Goal: Find specific fact: Find specific fact

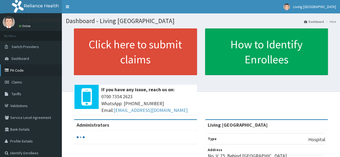
click at [14, 70] on link "PA Code" at bounding box center [31, 70] width 62 height 12
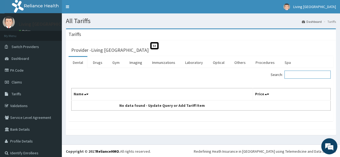
click at [291, 75] on input "Search:" at bounding box center [307, 75] width 46 height 8
type input "cocodamol"
click at [98, 63] on link "Drugs" at bounding box center [98, 62] width 18 height 11
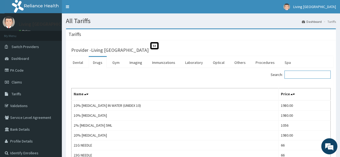
click at [311, 73] on input "Search:" at bounding box center [307, 75] width 46 height 8
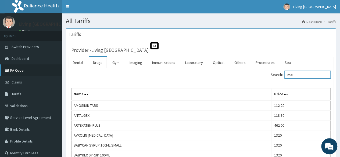
type input "mol"
click at [27, 71] on link "PA Code" at bounding box center [31, 70] width 62 height 12
